Goal: Information Seeking & Learning: Understand process/instructions

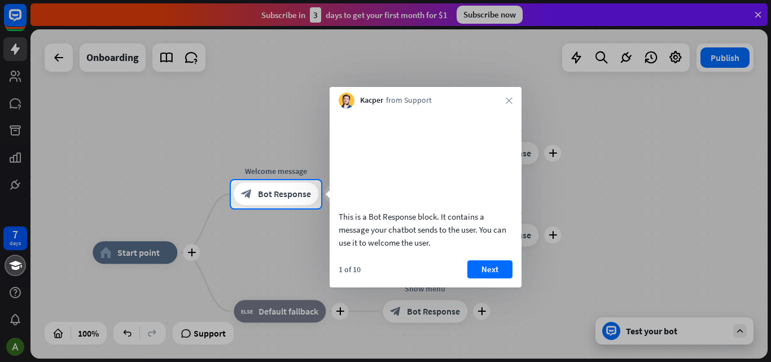
click at [509, 97] on div "Kacper from Support close" at bounding box center [426, 97] width 192 height 21
click at [485, 278] on button "Next" at bounding box center [489, 269] width 45 height 18
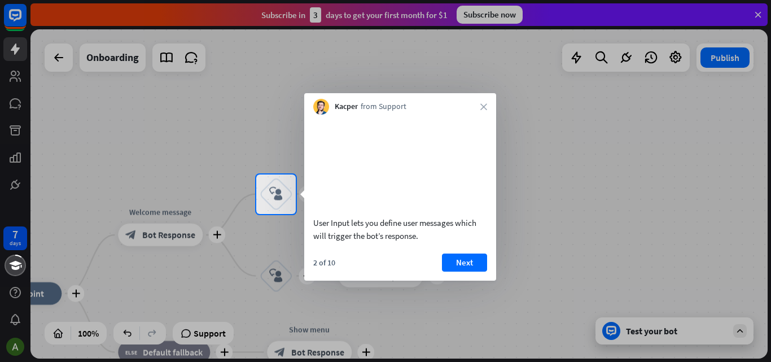
click at [467, 272] on button "Next" at bounding box center [464, 262] width 45 height 18
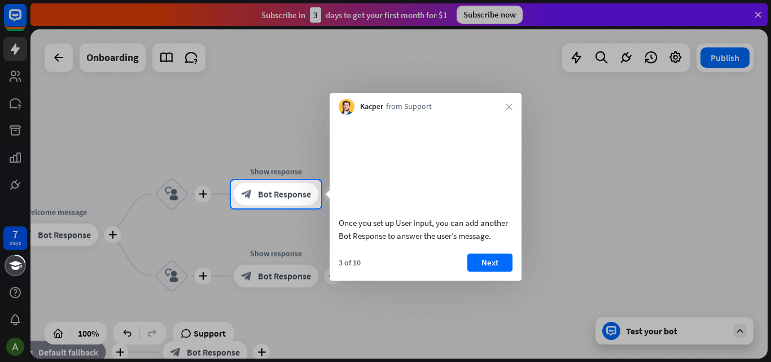
click at [484, 272] on button "Next" at bounding box center [489, 262] width 45 height 18
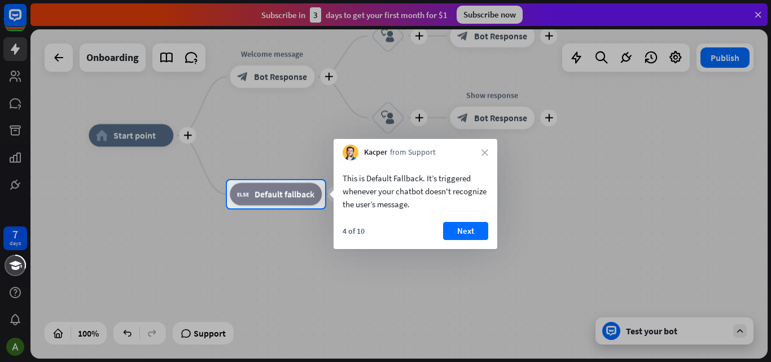
click at [470, 238] on button "Next" at bounding box center [465, 231] width 45 height 18
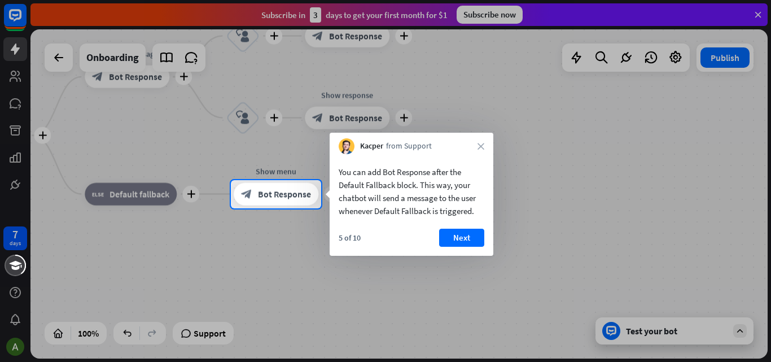
click at [477, 238] on button "Next" at bounding box center [461, 238] width 45 height 18
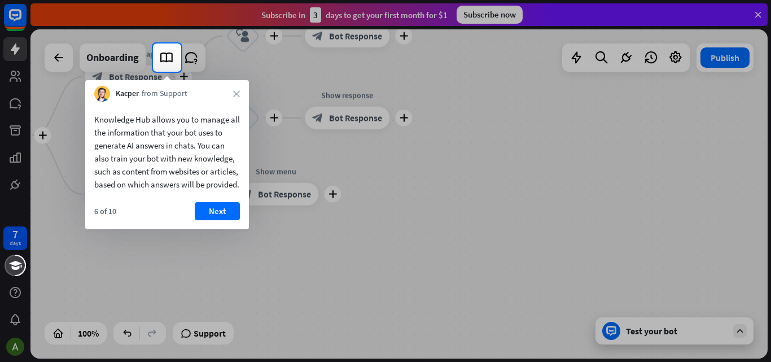
click at [214, 220] on button "Next" at bounding box center [217, 211] width 45 height 18
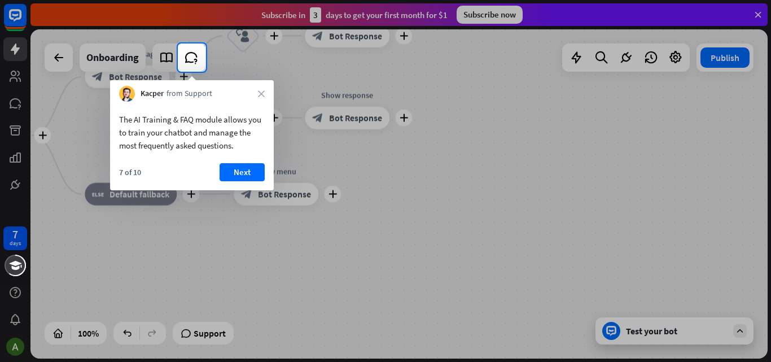
click at [236, 168] on button "Next" at bounding box center [242, 172] width 45 height 18
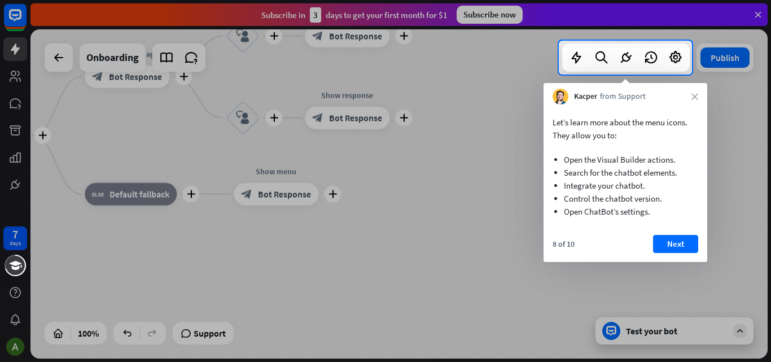
click at [664, 240] on button "Next" at bounding box center [675, 244] width 45 height 18
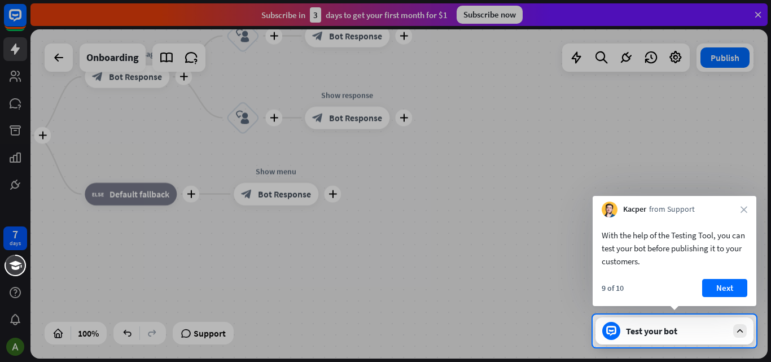
click at [721, 287] on button "Next" at bounding box center [724, 288] width 45 height 18
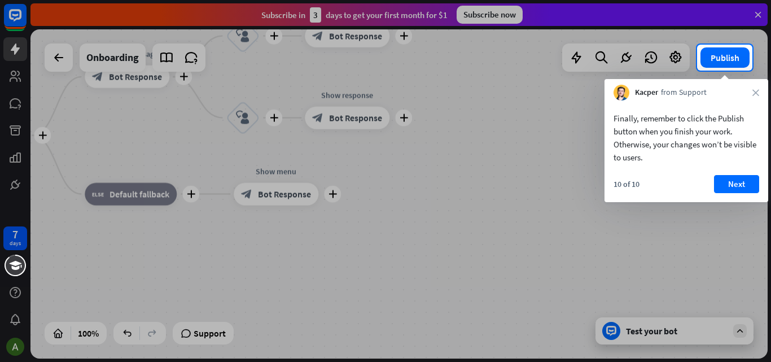
click at [738, 176] on button "Next" at bounding box center [736, 184] width 45 height 18
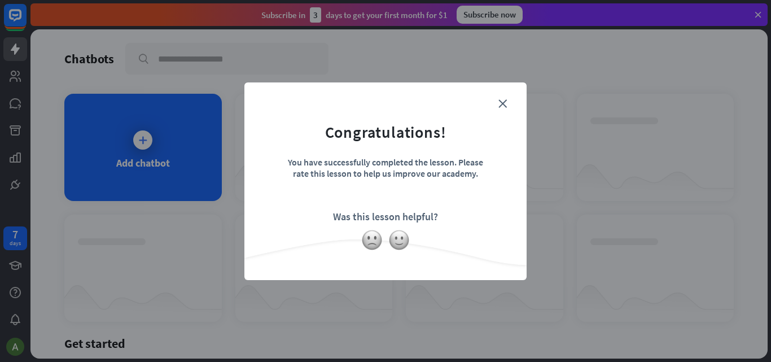
click at [142, 143] on div "close Congratulations! You have successfully completed the lesson. Please rate …" at bounding box center [385, 181] width 771 height 362
click at [169, 58] on div "close Congratulations! You have successfully completed the lesson. Please rate …" at bounding box center [385, 181] width 771 height 362
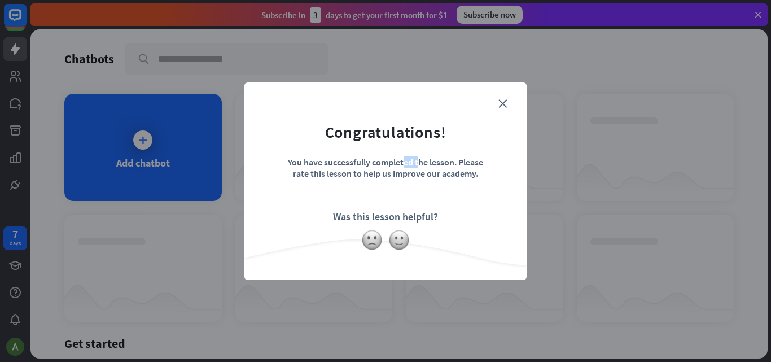
click at [169, 58] on div "close Congratulations! You have successfully completed the lesson. Please rate …" at bounding box center [385, 181] width 771 height 362
click at [502, 104] on icon "close" at bounding box center [502, 103] width 8 height 8
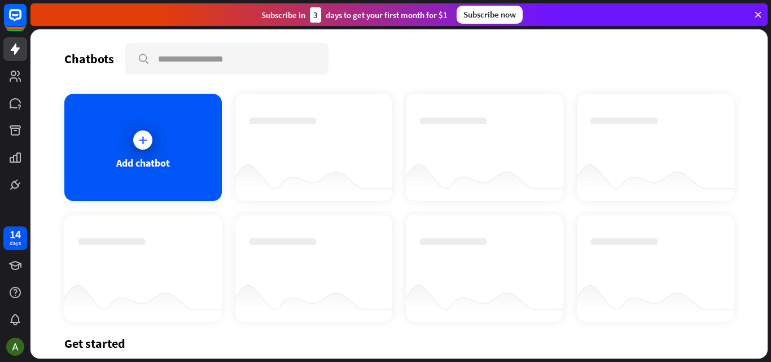
click at [93, 343] on div "Get started" at bounding box center [399, 343] width 670 height 16
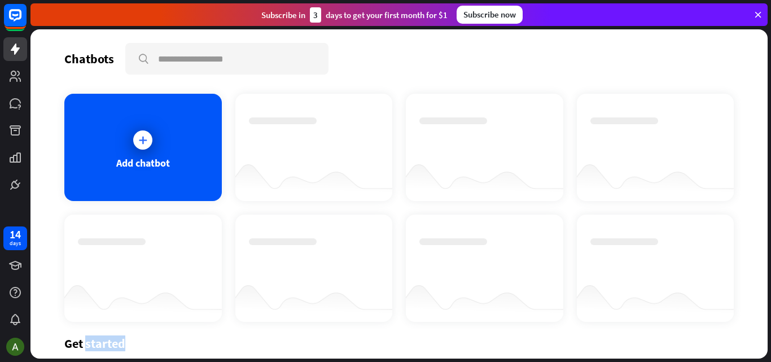
click at [164, 345] on div "Get started" at bounding box center [399, 343] width 670 height 16
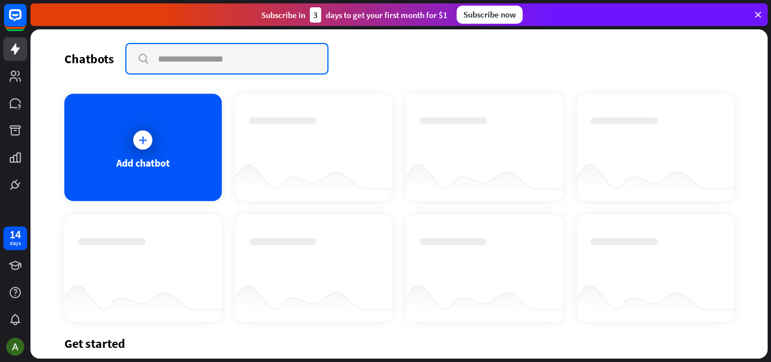
click at [177, 56] on input "text" at bounding box center [226, 58] width 201 height 29
